Goal: Task Accomplishment & Management: Use online tool/utility

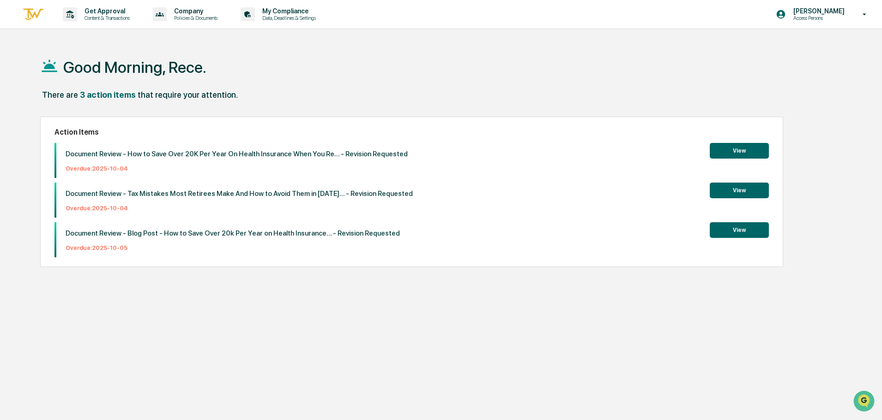
click at [762, 149] on button "View" at bounding box center [738, 151] width 59 height 16
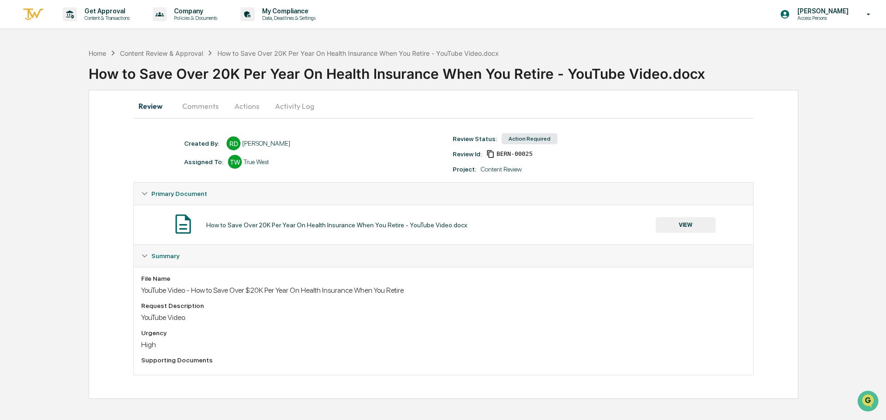
click at [238, 101] on button "Actions" at bounding box center [247, 106] width 42 height 22
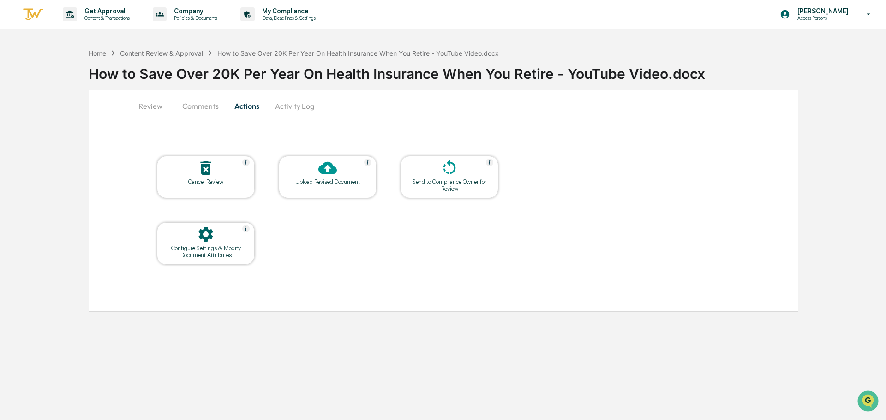
click at [471, 185] on div "Send to Compliance Owner for Review" at bounding box center [449, 186] width 83 height 14
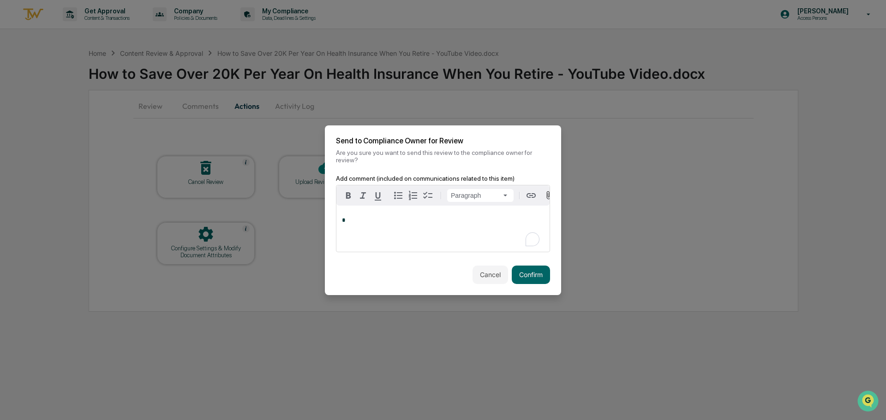
click at [429, 217] on p "*" at bounding box center [443, 220] width 202 height 6
click at [476, 266] on button "Cancel" at bounding box center [491, 275] width 36 height 18
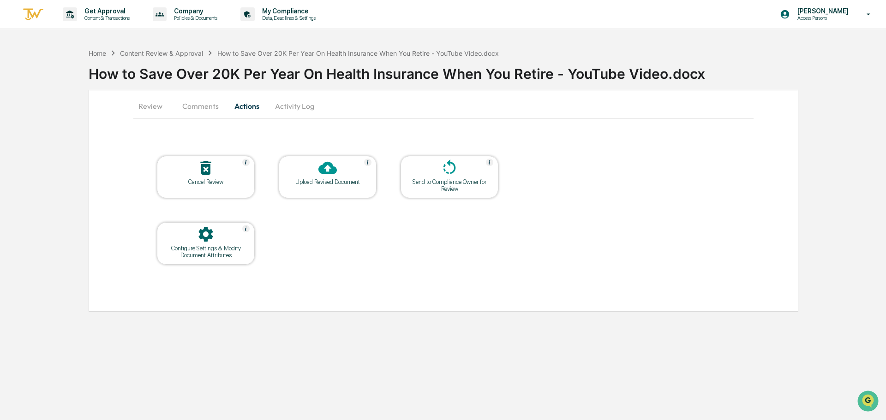
click at [213, 113] on button "Comments" at bounding box center [200, 106] width 51 height 22
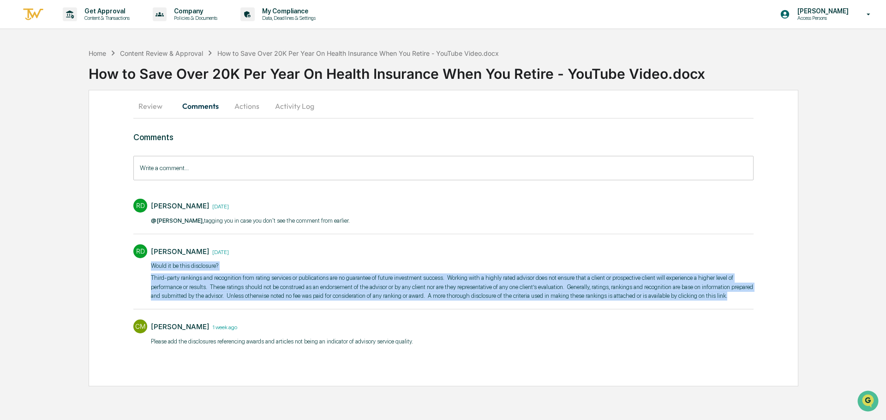
drag, startPoint x: 720, startPoint y: 296, endPoint x: 151, endPoint y: 264, distance: 569.6
click at [151, 264] on div "​Would it be this disclosure? Third-party rankings and recognition from rating …" at bounding box center [452, 281] width 603 height 39
copy div "​Would it be this disclosure? Third-party rankings and recognition from rating …"
click at [292, 104] on button "Activity Log" at bounding box center [295, 106] width 54 height 22
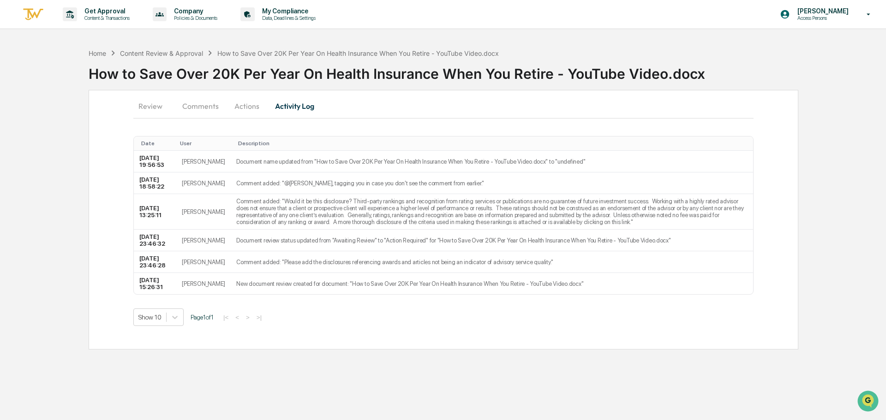
click at [242, 114] on button "Actions" at bounding box center [247, 106] width 42 height 22
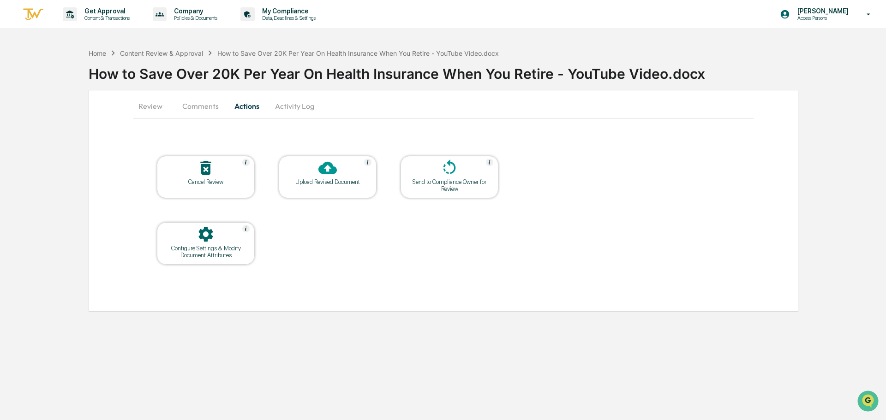
click at [438, 183] on div "Send to Compliance Owner for Review" at bounding box center [449, 186] width 83 height 14
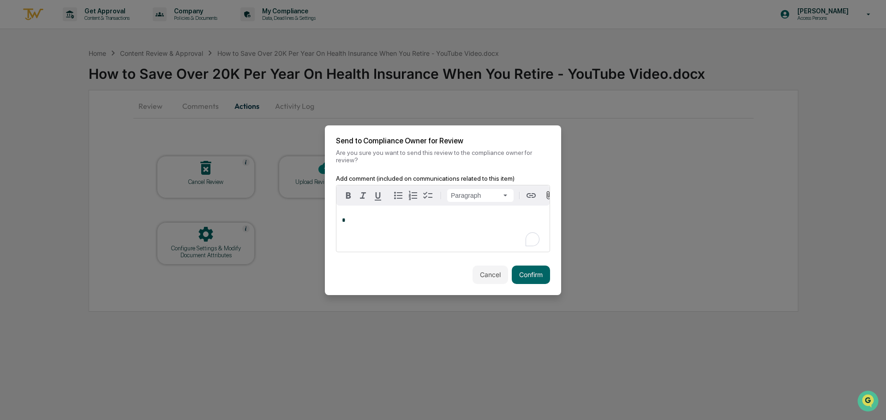
click at [359, 217] on p "*" at bounding box center [443, 220] width 202 height 6
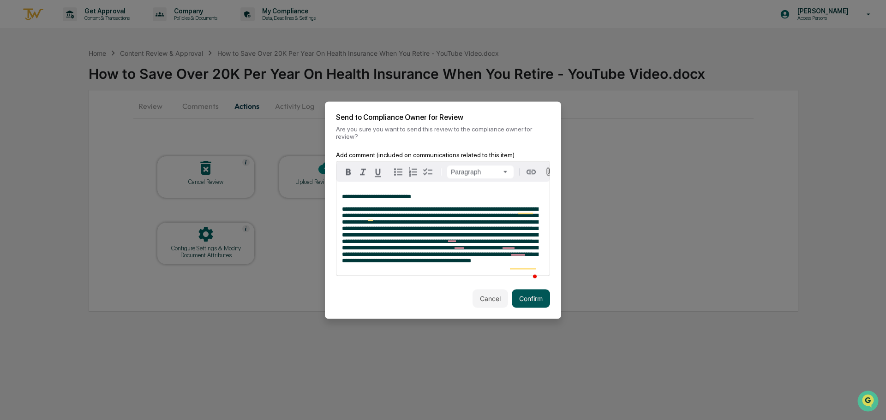
click at [532, 303] on button "Confirm" at bounding box center [531, 298] width 38 height 18
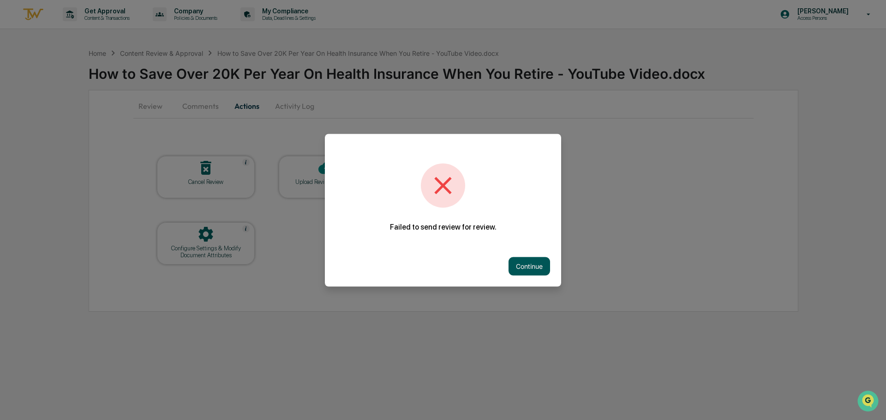
click at [526, 269] on button "Continue" at bounding box center [530, 266] width 42 height 18
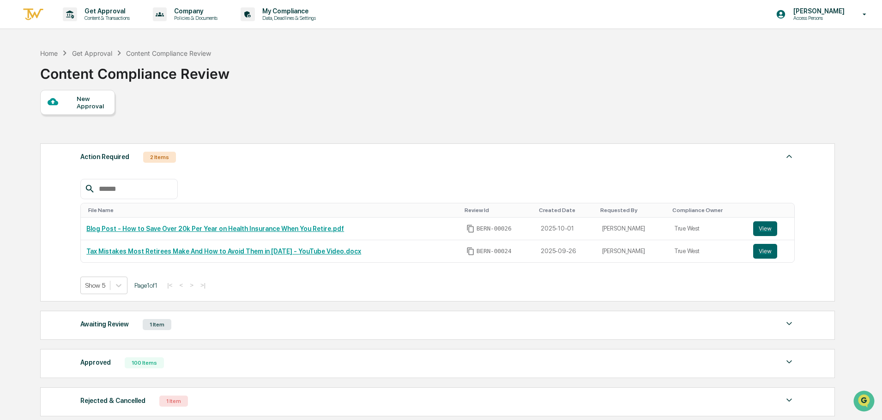
click at [237, 328] on div "Awaiting Review 1 Item" at bounding box center [437, 324] width 714 height 13
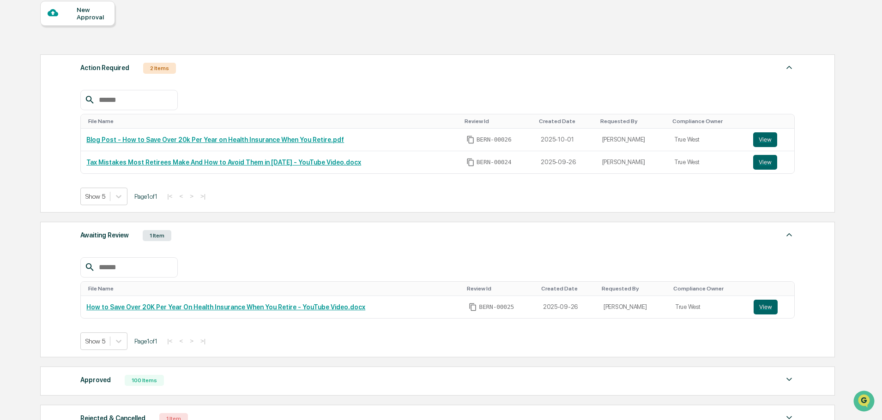
scroll to position [92, 0]
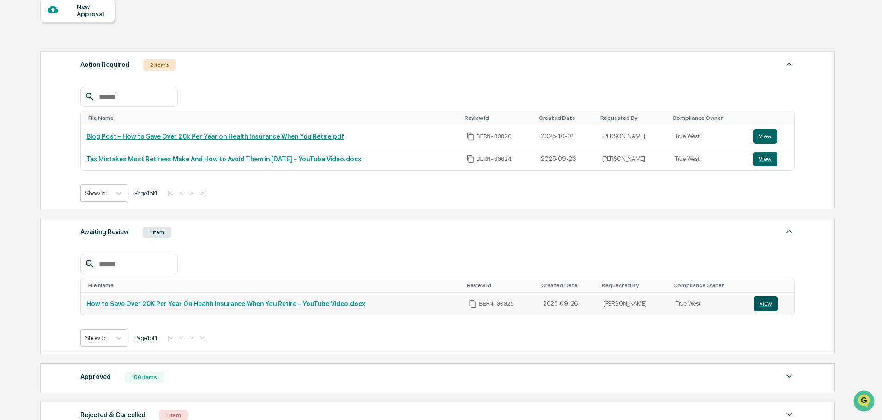
click at [755, 300] on button "View" at bounding box center [765, 304] width 24 height 15
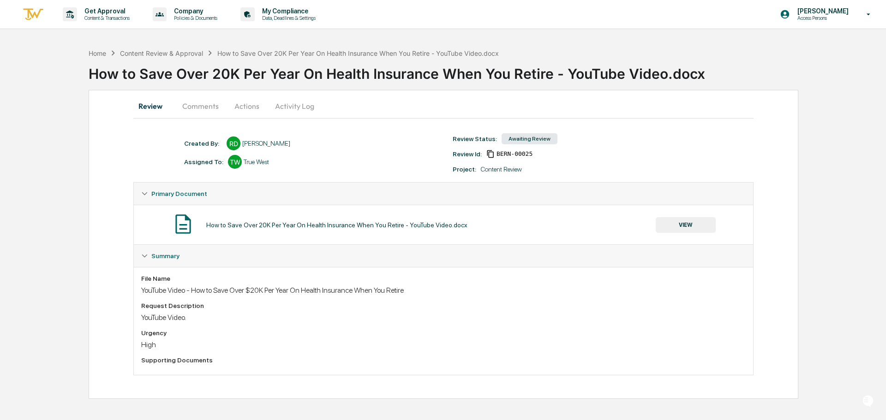
click at [197, 107] on button "Comments" at bounding box center [200, 106] width 51 height 22
